Goal: Transaction & Acquisition: Download file/media

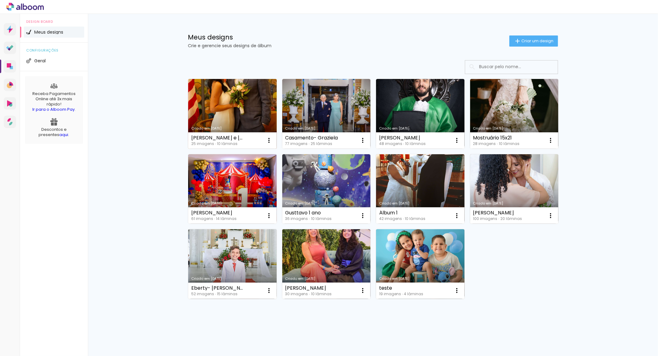
click at [243, 116] on link "Criado em [DATE]" at bounding box center [232, 114] width 88 height 70
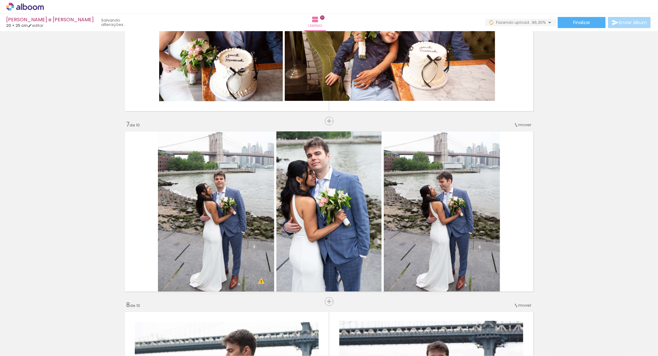
scroll to position [0, 327]
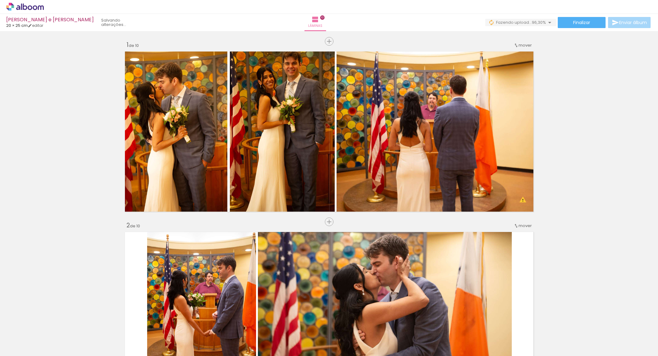
click at [513, 249] on quentale-workspace at bounding box center [329, 178] width 658 height 356
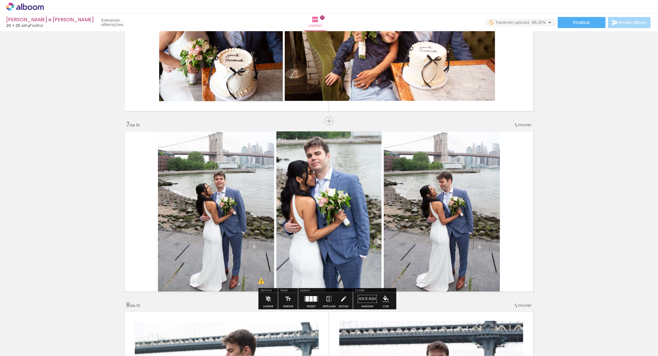
scroll to position [0, 327]
drag, startPoint x: 599, startPoint y: 337, endPoint x: 516, endPoint y: 244, distance: 125.1
click at [532, 250] on quentale-workspace at bounding box center [329, 178] width 658 height 356
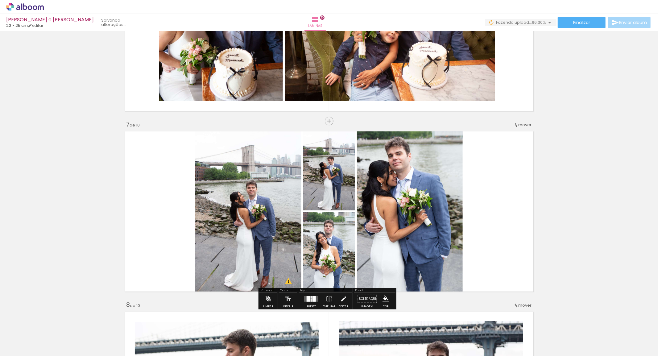
drag, startPoint x: 516, startPoint y: 244, endPoint x: 504, endPoint y: 239, distance: 12.7
click at [504, 239] on quentale-layouter at bounding box center [328, 211] width 413 height 165
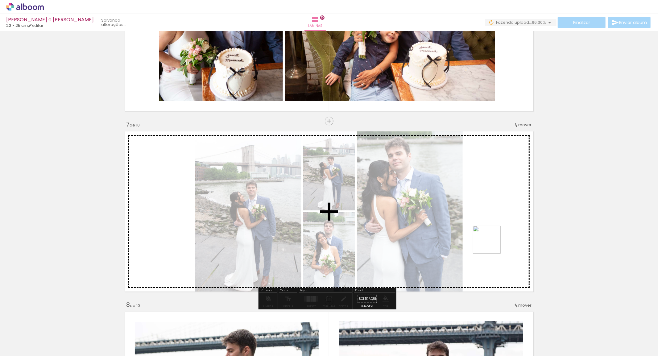
drag, startPoint x: 639, startPoint y: 341, endPoint x: 491, endPoint y: 244, distance: 176.2
click at [491, 244] on quentale-workspace at bounding box center [329, 178] width 658 height 356
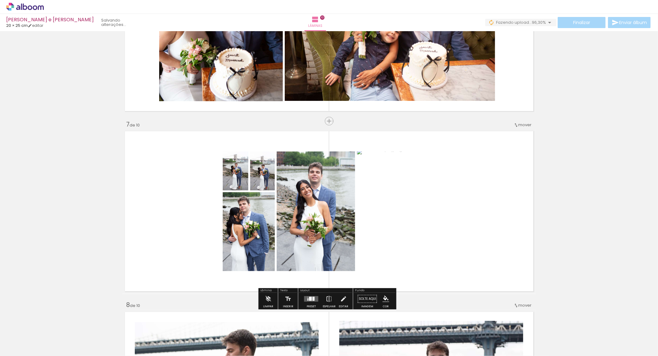
click at [305, 296] on quentale-layouter at bounding box center [311, 299] width 14 height 6
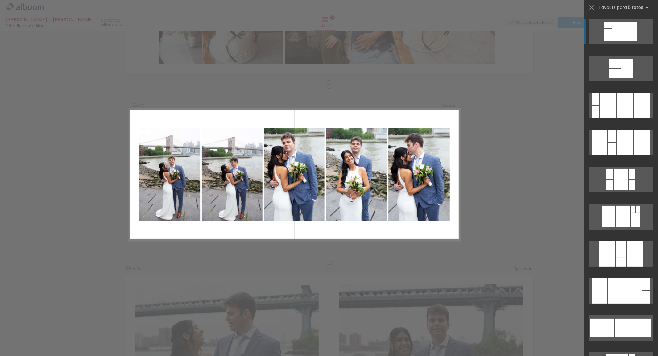
scroll to position [240, 0]
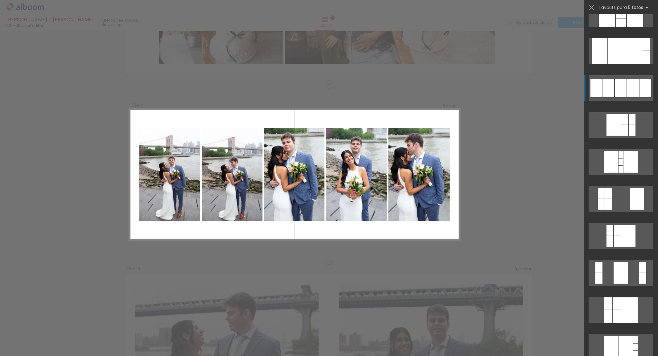
click at [618, 151] on div at bounding box center [620, 154] width 4 height 7
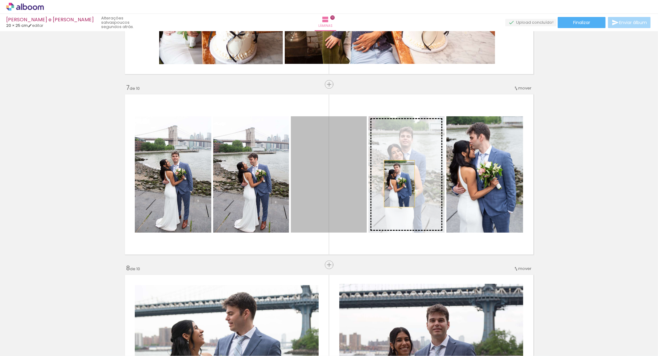
drag, startPoint x: 331, startPoint y: 190, endPoint x: 398, endPoint y: 184, distance: 67.2
click at [0, 0] on slot at bounding box center [0, 0] width 0 height 0
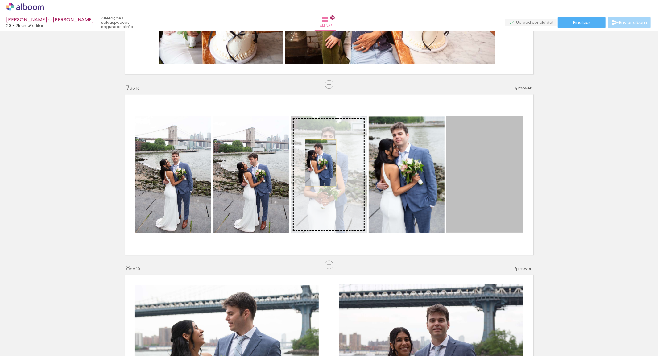
drag, startPoint x: 488, startPoint y: 172, endPoint x: 318, endPoint y: 162, distance: 170.4
click at [0, 0] on slot at bounding box center [0, 0] width 0 height 0
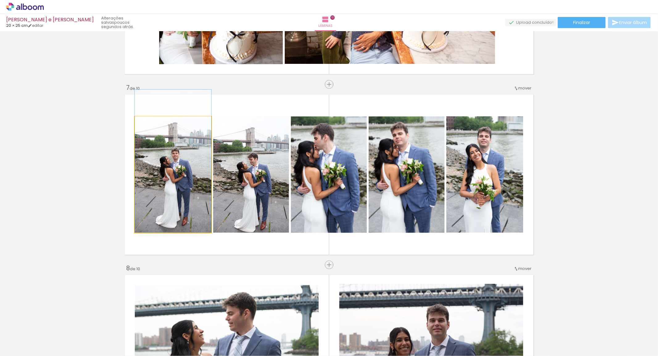
drag, startPoint x: 159, startPoint y: 179, endPoint x: 159, endPoint y: 176, distance: 3.4
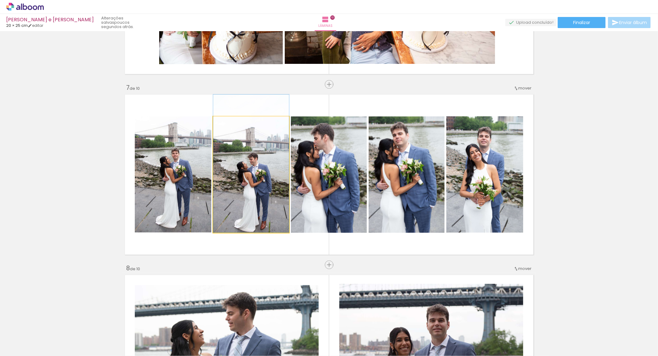
drag, startPoint x: 257, startPoint y: 187, endPoint x: 257, endPoint y: 181, distance: 6.5
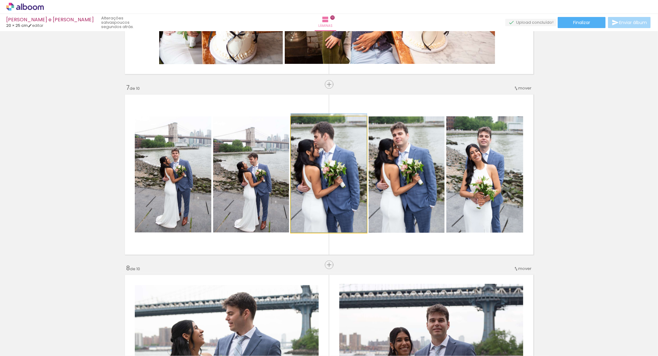
drag, startPoint x: 327, startPoint y: 189, endPoint x: 328, endPoint y: 181, distance: 8.4
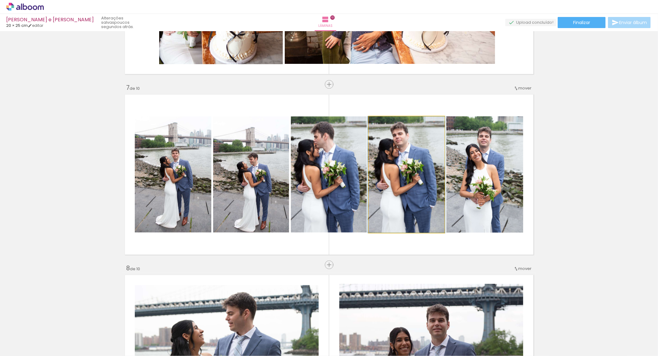
drag, startPoint x: 403, startPoint y: 191, endPoint x: 403, endPoint y: 186, distance: 4.6
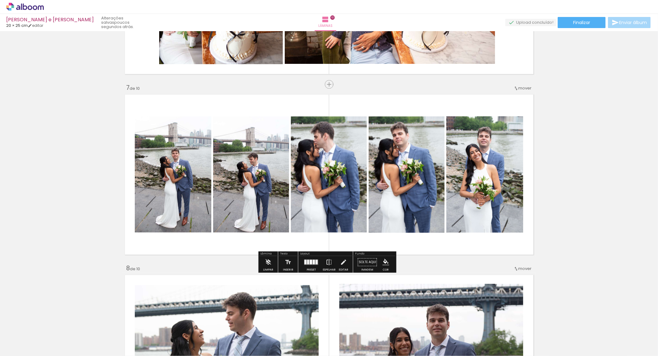
click at [306, 258] on div at bounding box center [311, 262] width 17 height 12
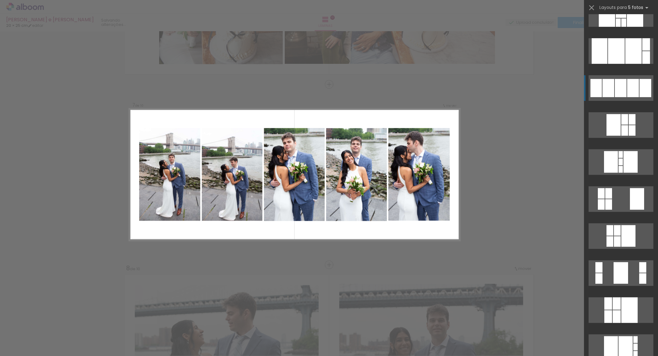
scroll to position [296, 0]
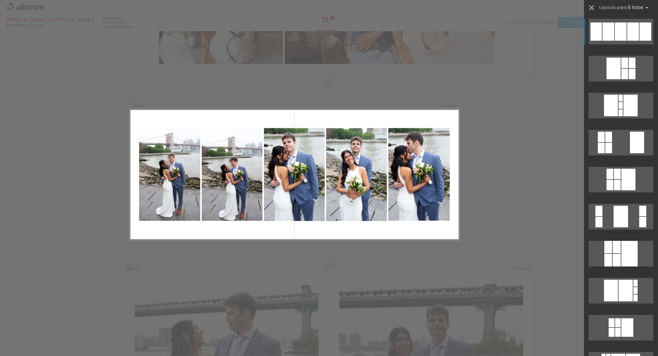
click at [590, 6] on iron-icon at bounding box center [591, 7] width 9 height 9
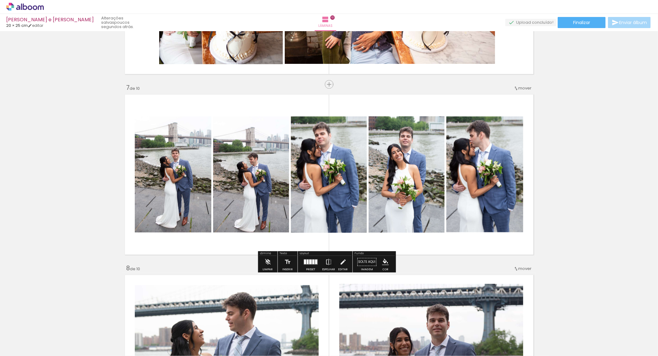
drag, startPoint x: 310, startPoint y: 267, endPoint x: 508, endPoint y: 230, distance: 201.1
click at [0, 0] on slot "Preset" at bounding box center [0, 0] width 0 height 0
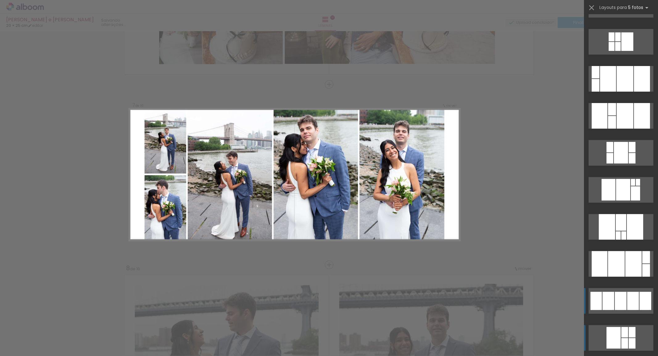
scroll to position [0, 0]
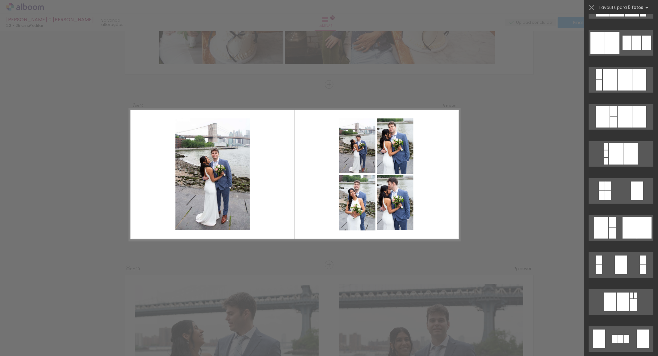
scroll to position [1336, 0]
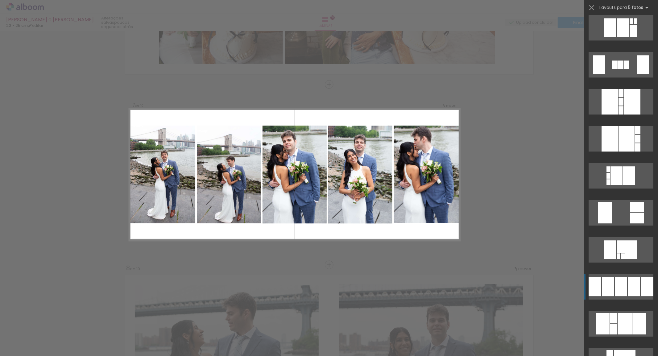
click at [618, 69] on div at bounding box center [620, 64] width 5 height 8
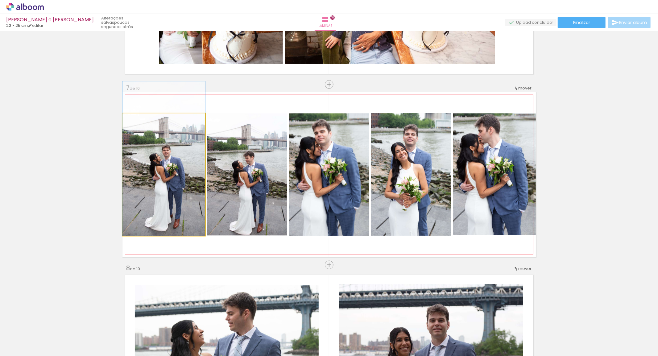
drag, startPoint x: 173, startPoint y: 176, endPoint x: 168, endPoint y: 171, distance: 6.8
click at [185, 190] on quentale-photo at bounding box center [163, 174] width 83 height 122
click at [0, 0] on div at bounding box center [0, 0] width 0 height 0
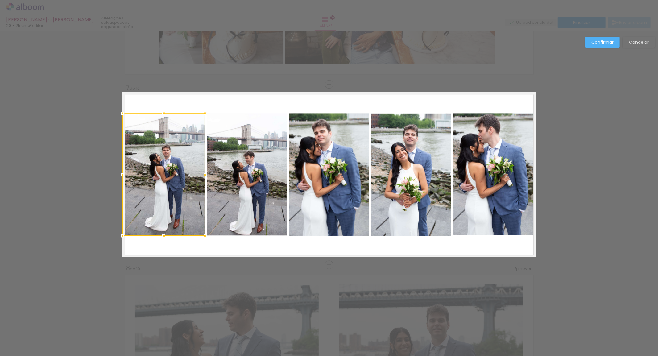
click at [0, 0] on slot "Confirmar" at bounding box center [0, 0] width 0 height 0
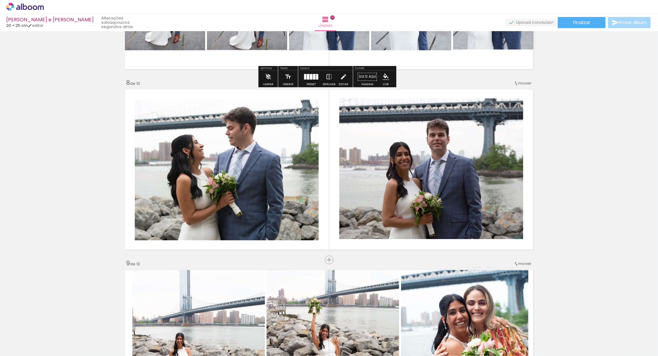
scroll to position [1074, 0]
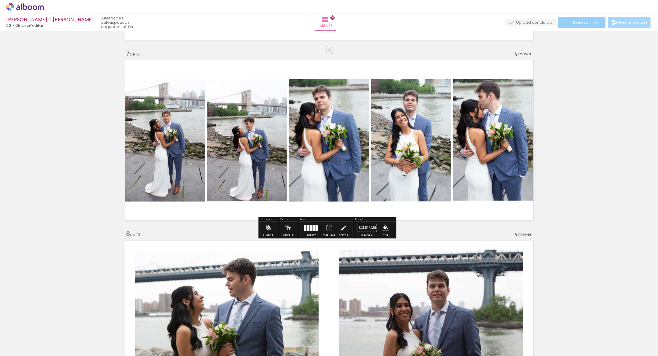
click at [594, 23] on paper-button "Finalizar" at bounding box center [581, 22] width 48 height 11
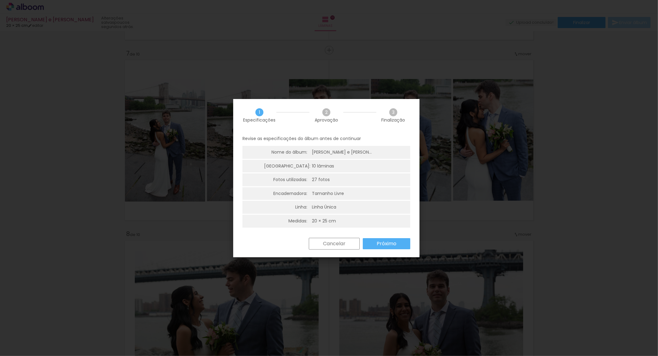
scroll to position [1, 0]
click at [0, 0] on slot "Próximo" at bounding box center [0, 0] width 0 height 0
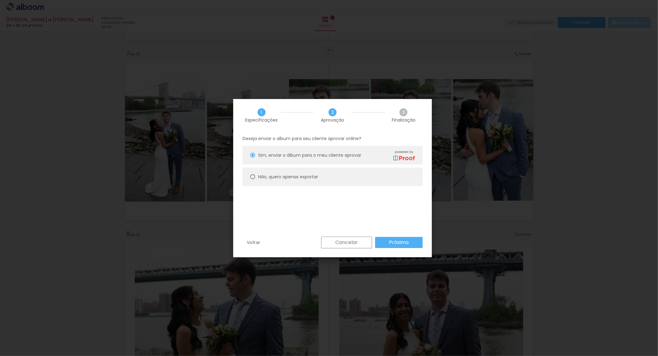
click at [336, 179] on paper-radio-button "Não, quero apenas exportar" at bounding box center [332, 176] width 180 height 18
type paper-radio-button "on"
click at [0, 0] on slot "Próximo" at bounding box center [0, 0] width 0 height 0
type input "Alta, 300 DPI"
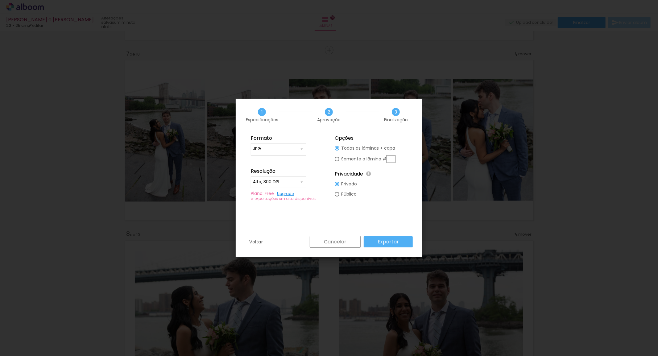
click at [0, 0] on slot "Somente a lâmina #" at bounding box center [0, 0] width 0 height 0
type paper-radio-button "on"
click at [395, 161] on input "text" at bounding box center [390, 159] width 9 height 8
type input "7"
click at [386, 238] on paper-button "Exportar" at bounding box center [388, 241] width 49 height 11
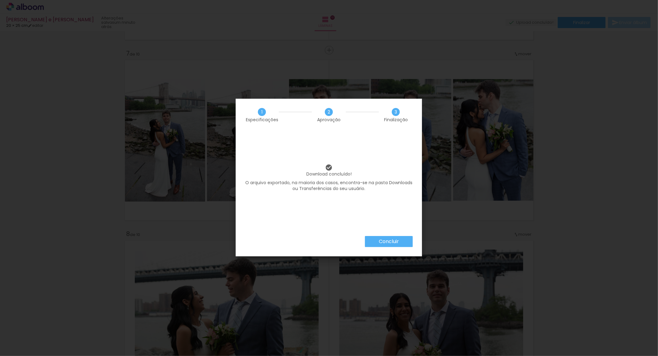
click at [374, 243] on paper-button "Concluir" at bounding box center [389, 241] width 48 height 11
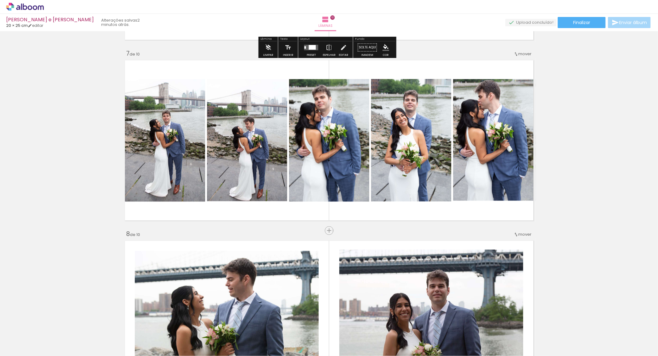
scroll to position [0, 327]
